Goal: Find specific page/section: Find specific page/section

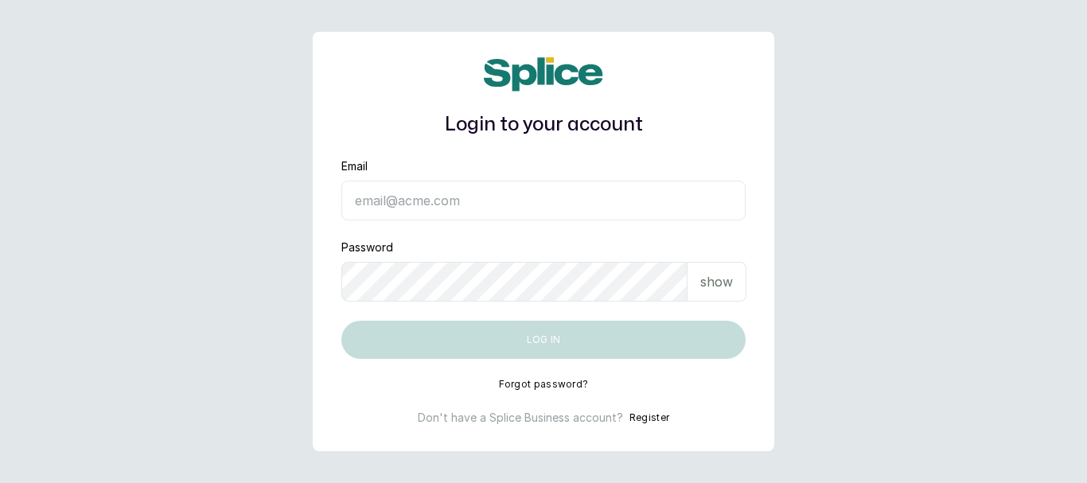
click at [499, 205] on input "Email" at bounding box center [544, 201] width 404 height 40
type input "info.numbersconsulting@gmail.com"
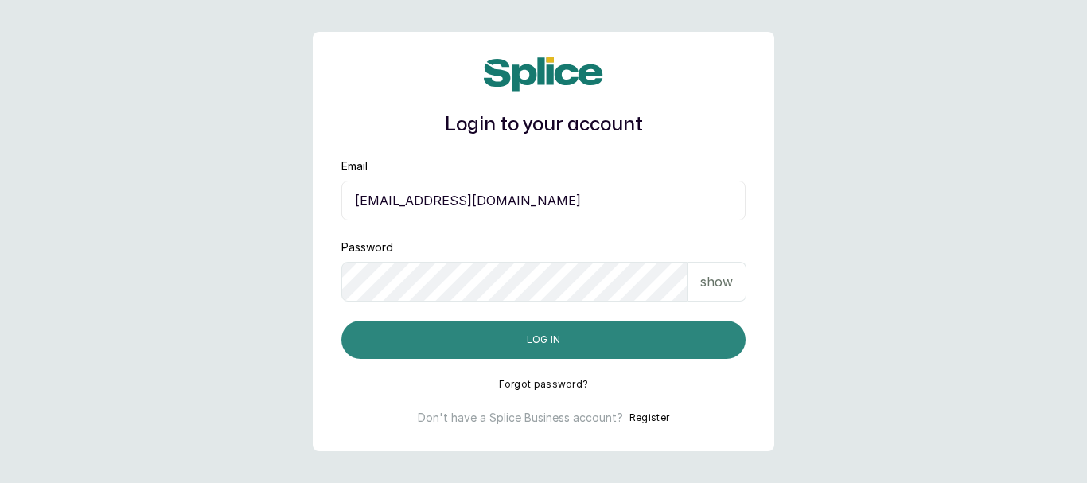
click at [540, 342] on button "Log in" at bounding box center [544, 340] width 404 height 38
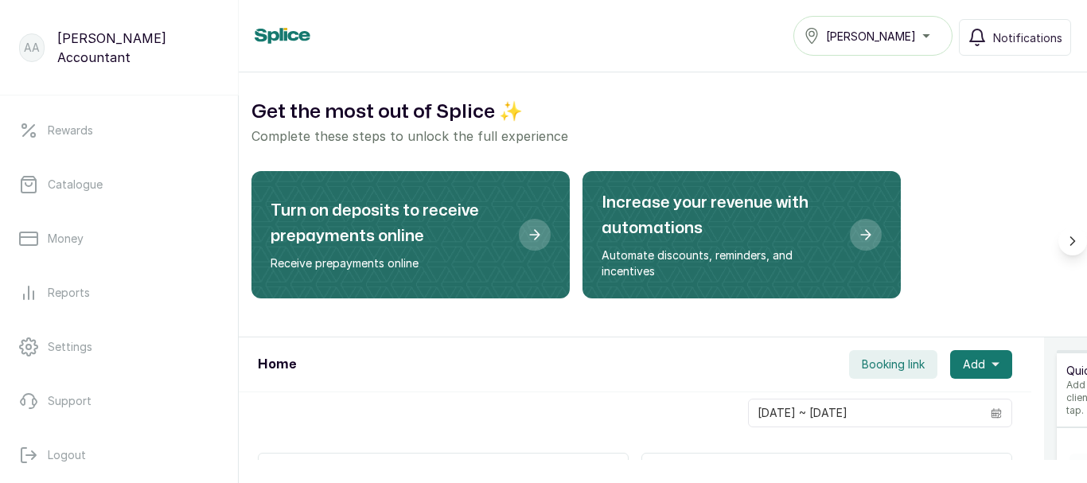
scroll to position [381, 0]
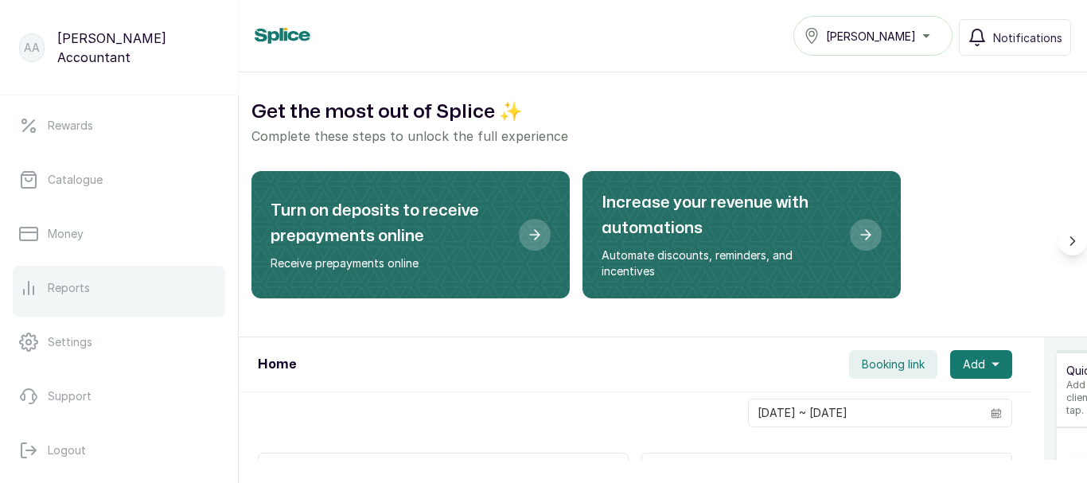
click at [76, 294] on p "Reports" at bounding box center [69, 288] width 42 height 16
